Goal: Information Seeking & Learning: Learn about a topic

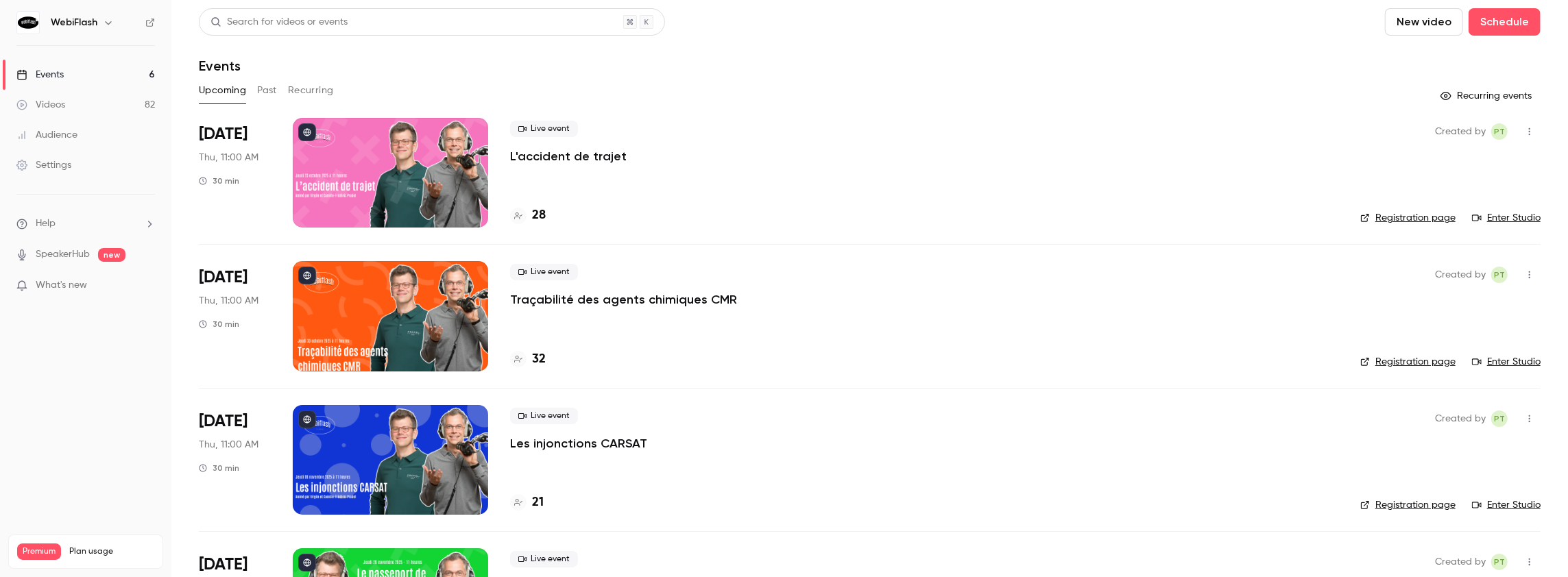
click at [271, 86] on button "Past" at bounding box center [267, 90] width 20 height 22
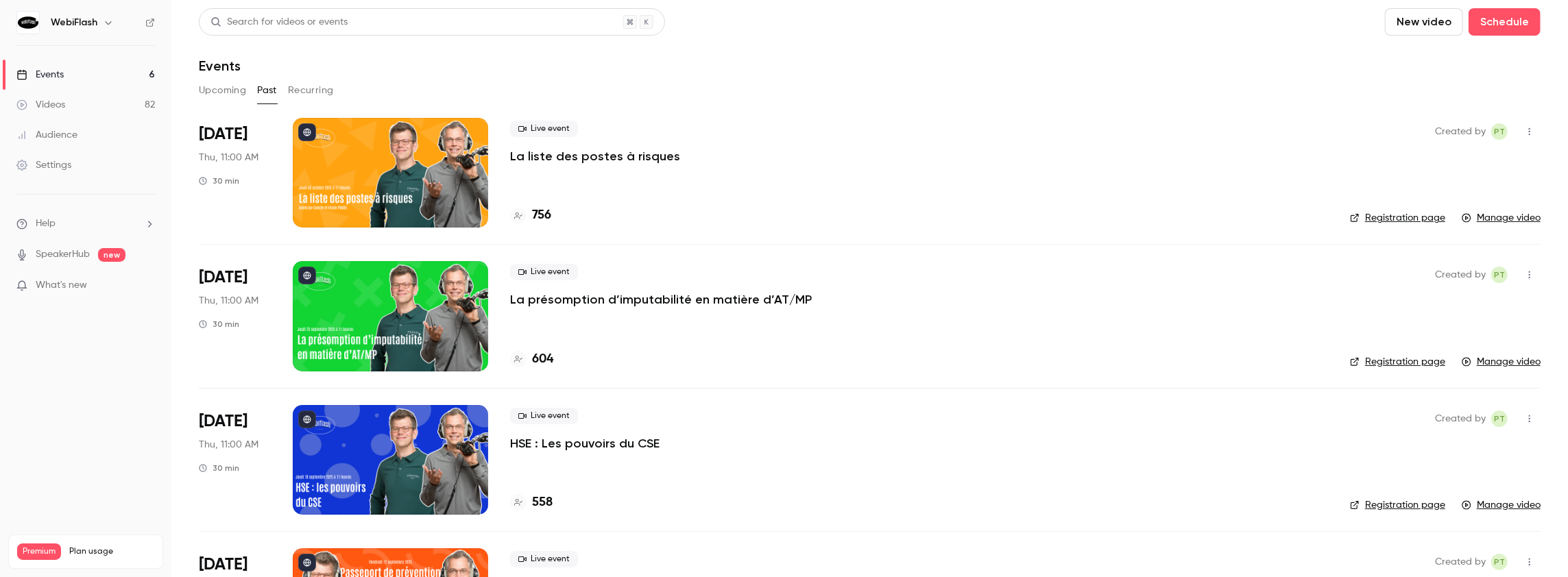
click at [606, 154] on p "La liste des postes à risques" at bounding box center [595, 157] width 170 height 17
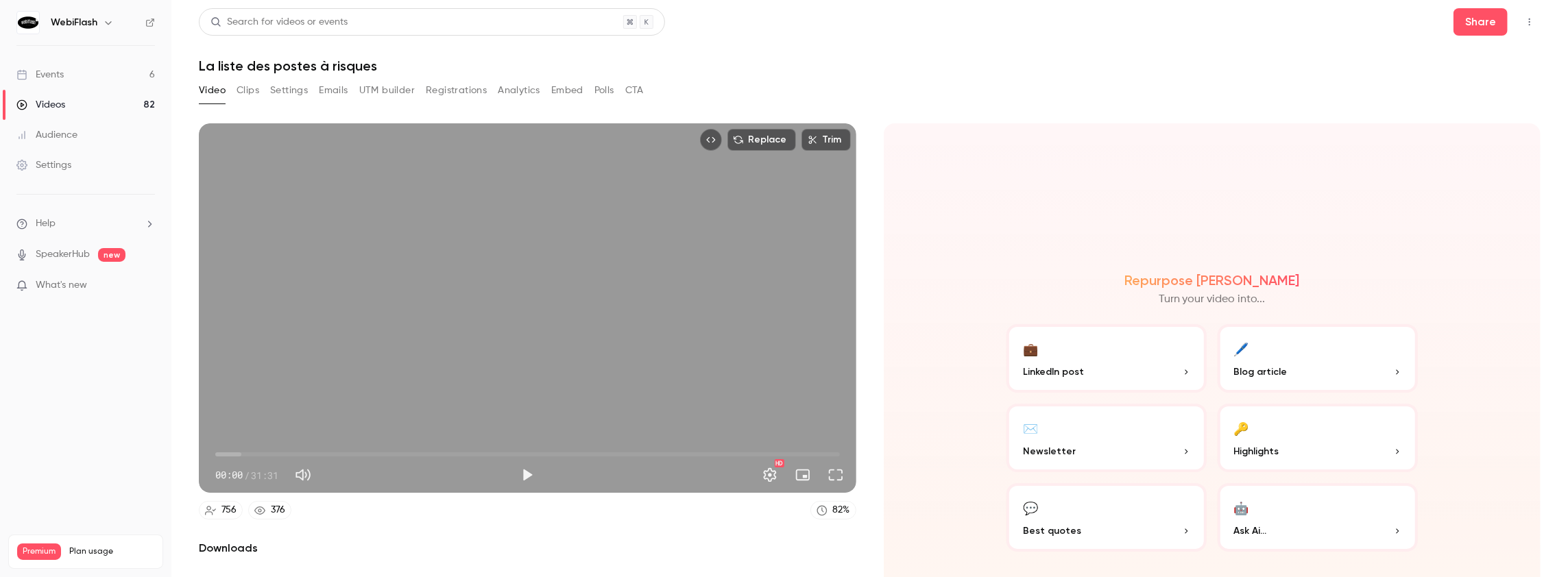
click at [523, 90] on button "Analytics" at bounding box center [518, 90] width 42 height 22
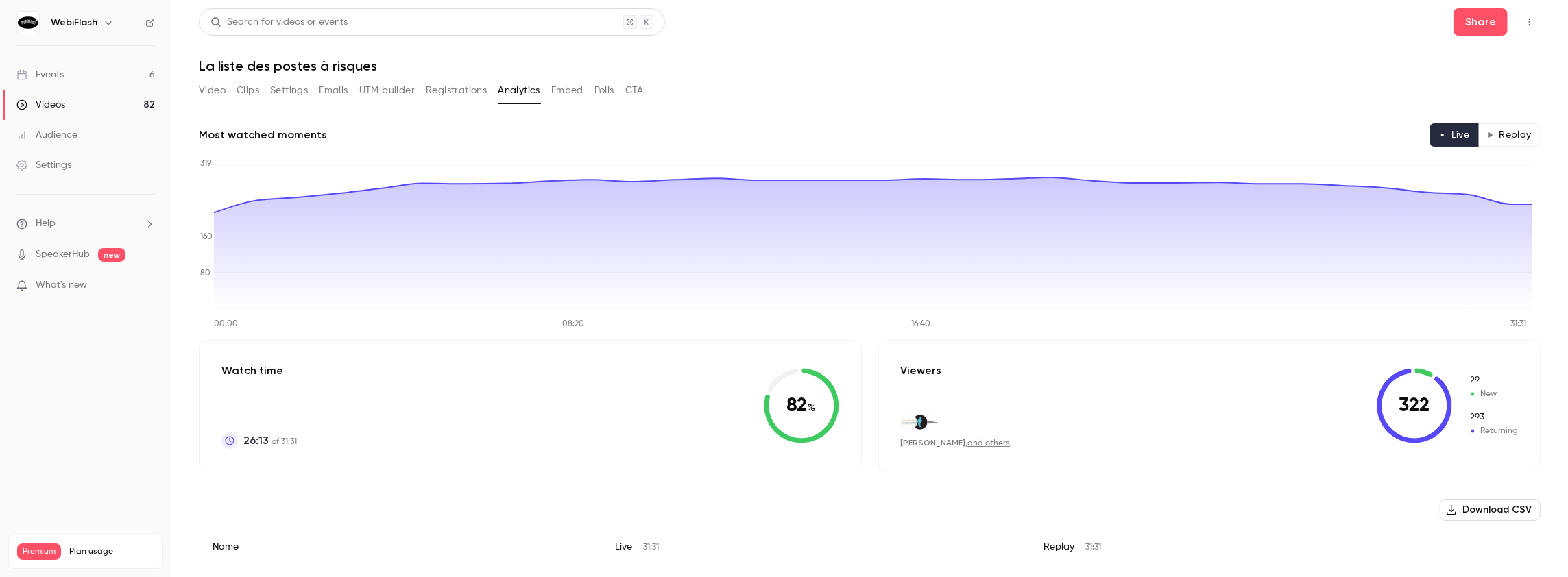
click at [1508, 133] on button "Replay" at bounding box center [1509, 134] width 63 height 23
